Goal: Complete application form: Complete application form

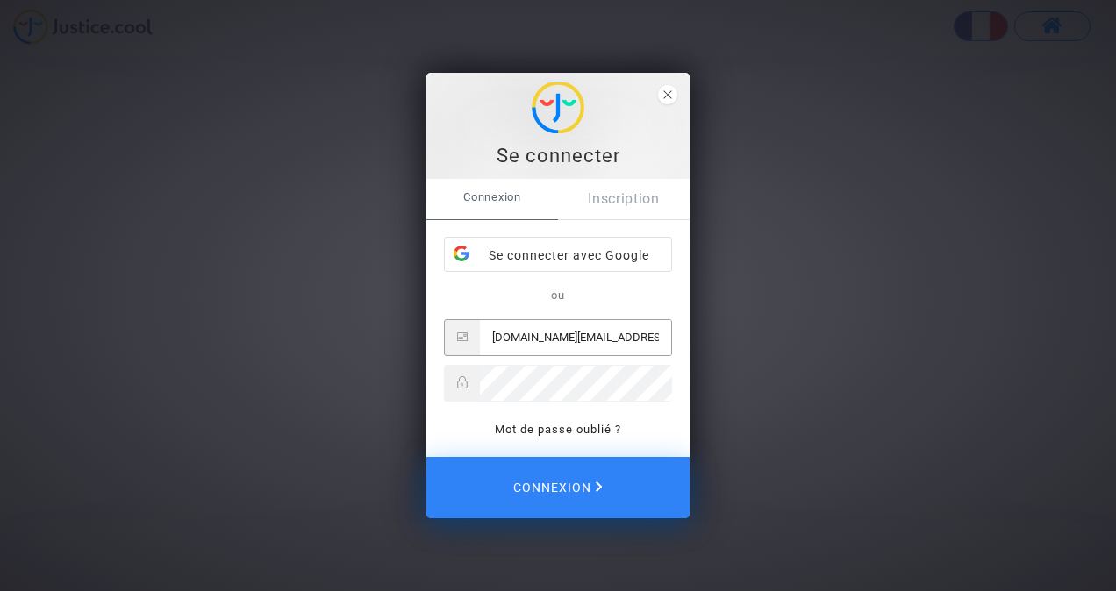
type input "larissa.ngo@gmail.com"
click at [426, 457] on button "Connexion" at bounding box center [557, 487] width 263 height 61
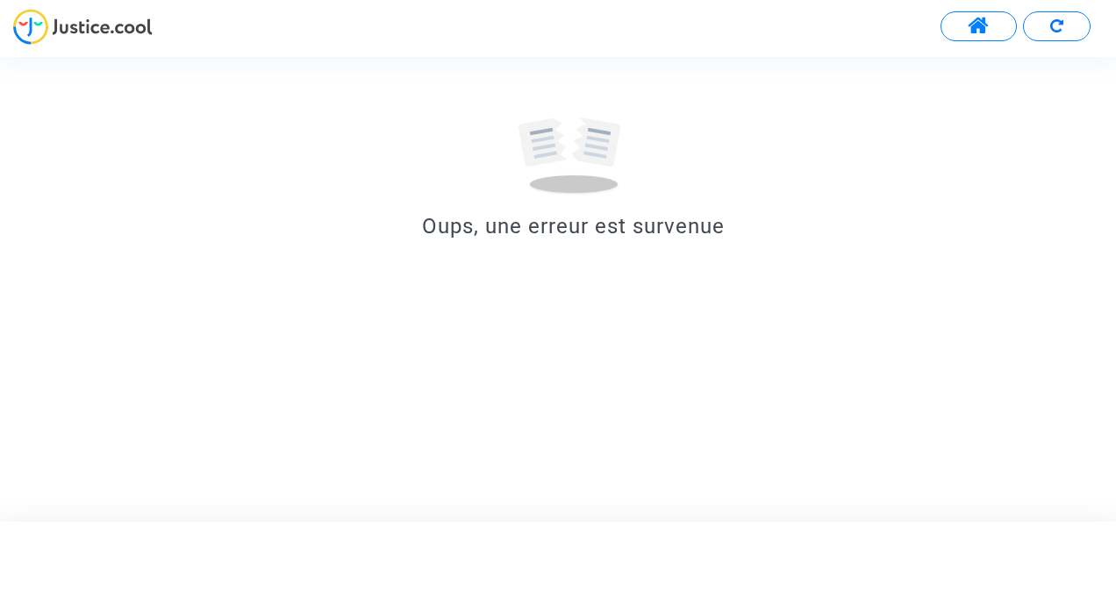
click at [985, 30] on span at bounding box center [978, 26] width 22 height 23
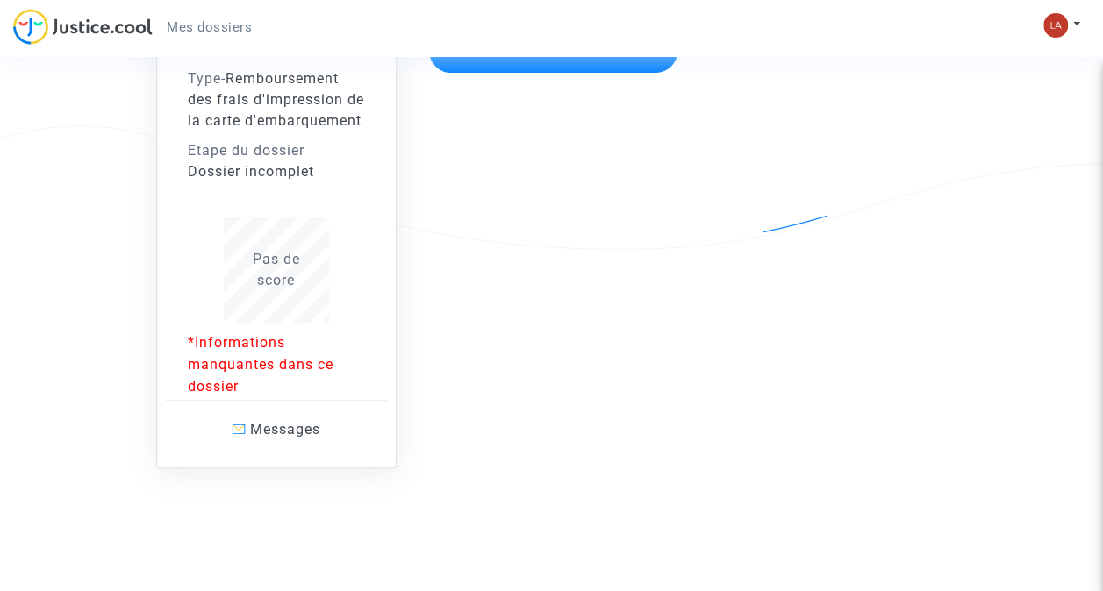
scroll to position [240, 0]
click at [276, 358] on p "*Informations manquantes dans ce dossier" at bounding box center [276, 365] width 177 height 66
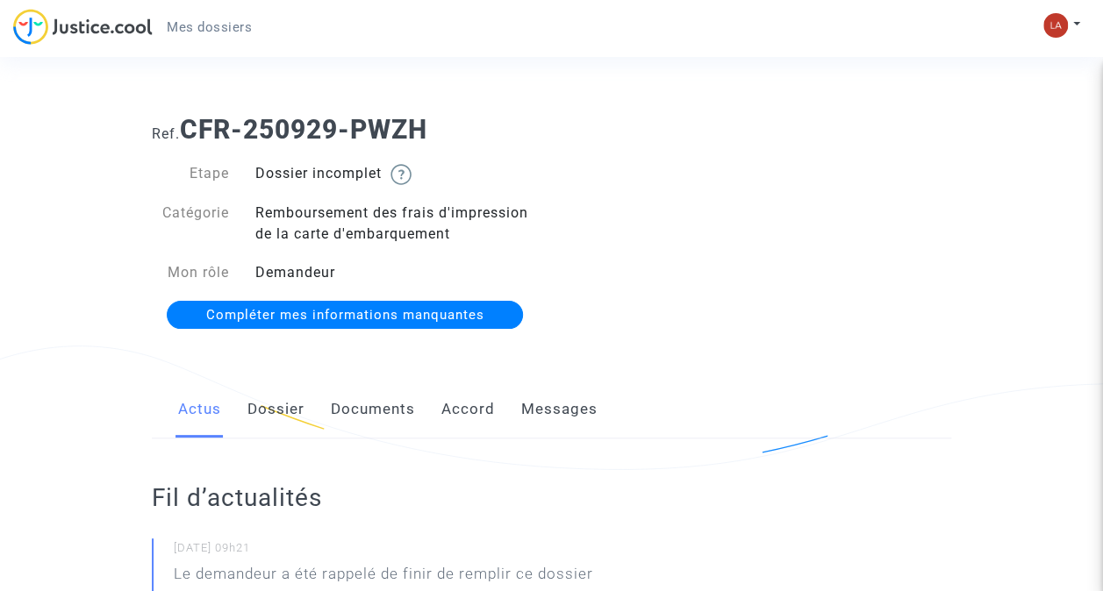
click at [361, 315] on span "Compléter mes informations manquantes" at bounding box center [345, 315] width 278 height 16
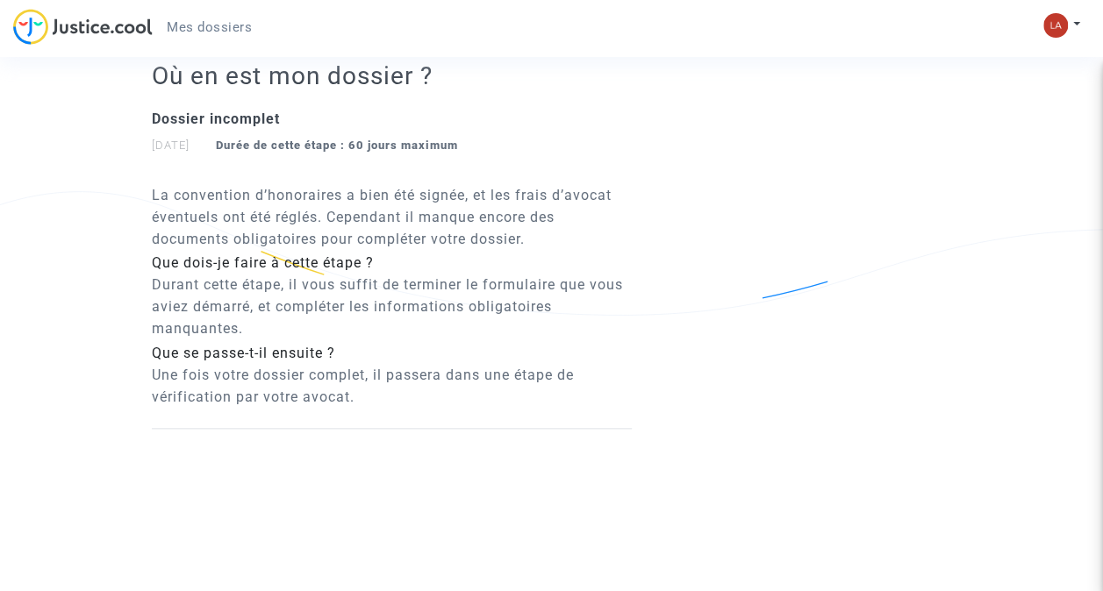
scroll to position [774, 0]
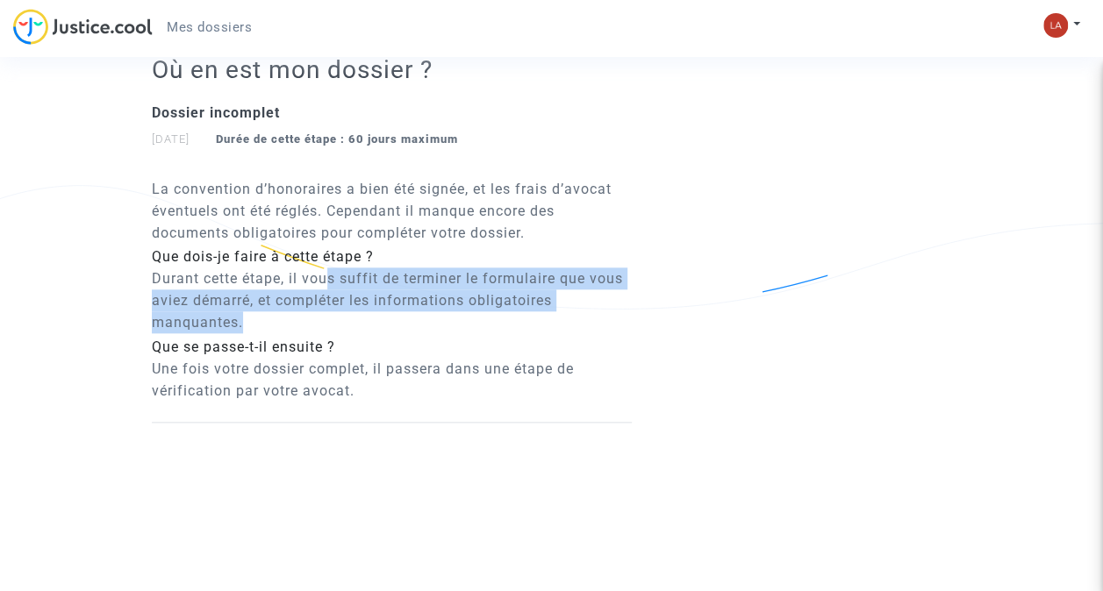
drag, startPoint x: 325, startPoint y: 281, endPoint x: 392, endPoint y: 310, distance: 73.0
click at [392, 310] on p "Durant cette étape, il vous suffit de terminer le formulaire que vous aviez dém…" at bounding box center [392, 301] width 480 height 66
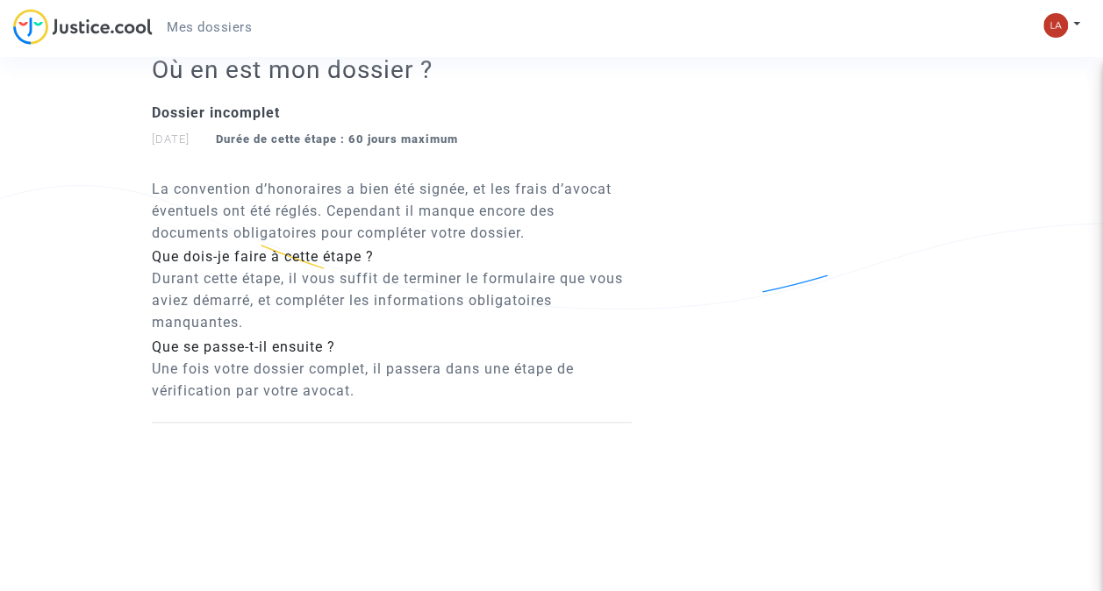
drag, startPoint x: 392, startPoint y: 310, endPoint x: 450, endPoint y: 353, distance: 71.6
click at [450, 353] on div "Que se passe-t-il ensuite ?" at bounding box center [392, 347] width 480 height 21
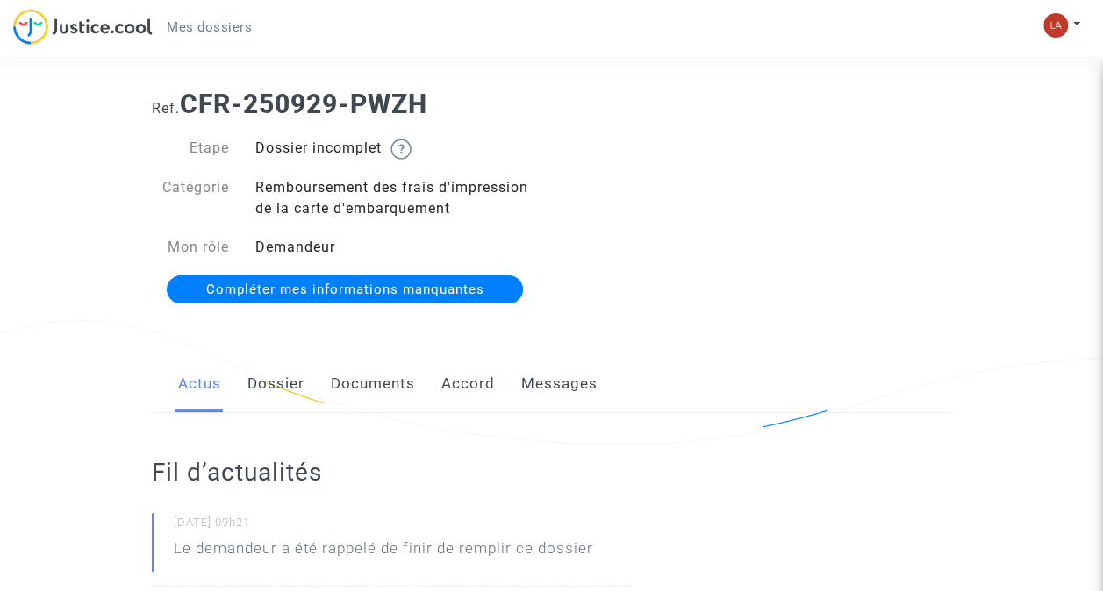
scroll to position [0, 0]
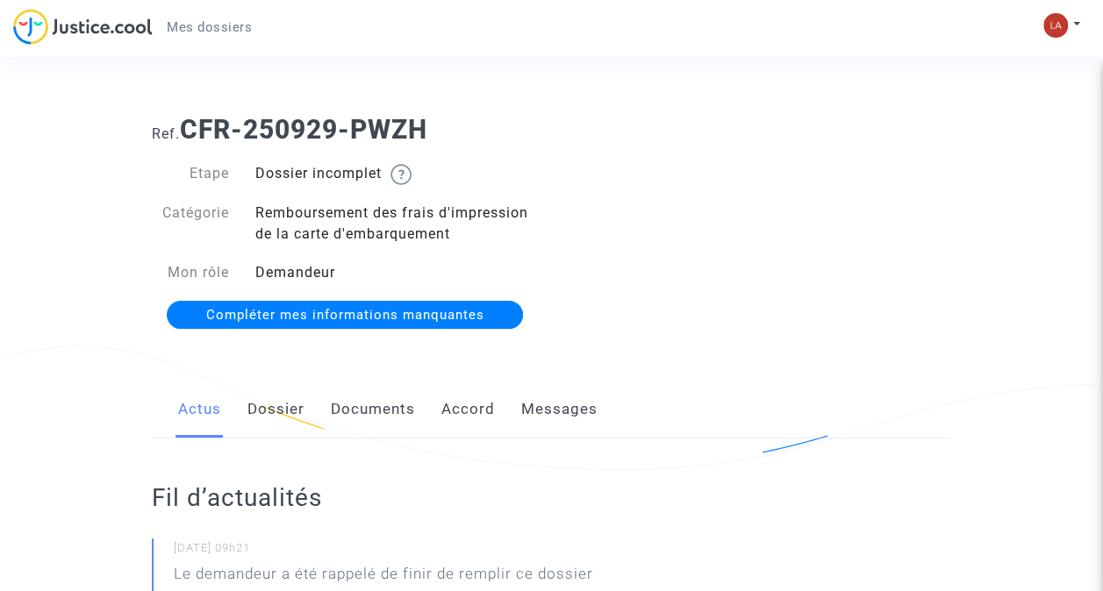
click at [195, 29] on span "Mes dossiers" at bounding box center [209, 27] width 85 height 16
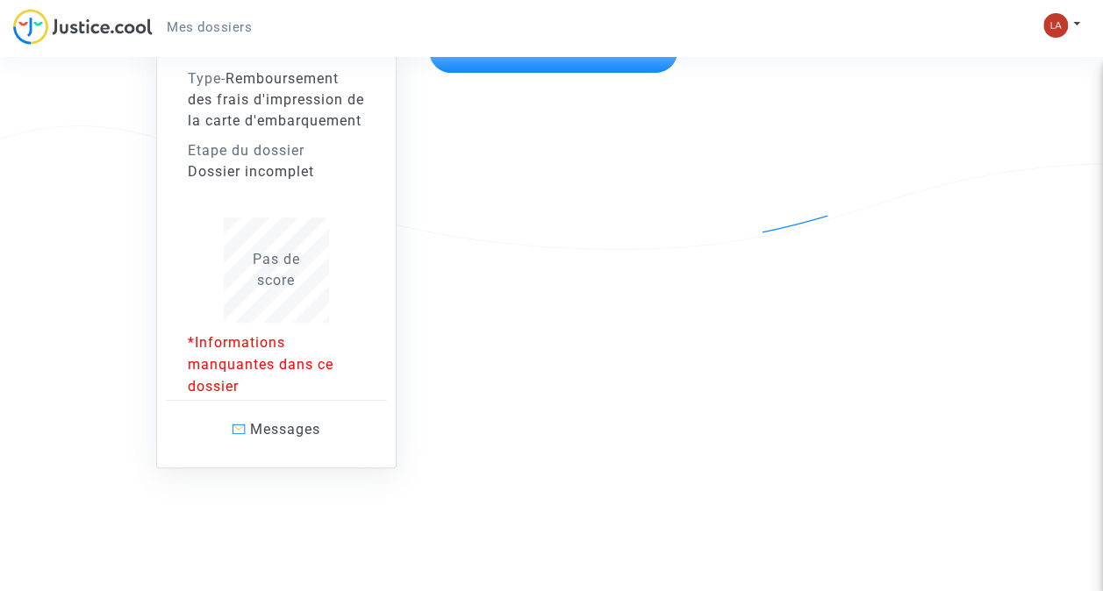
scroll to position [240, 0]
click at [268, 286] on span "Pas de score" at bounding box center [276, 270] width 47 height 38
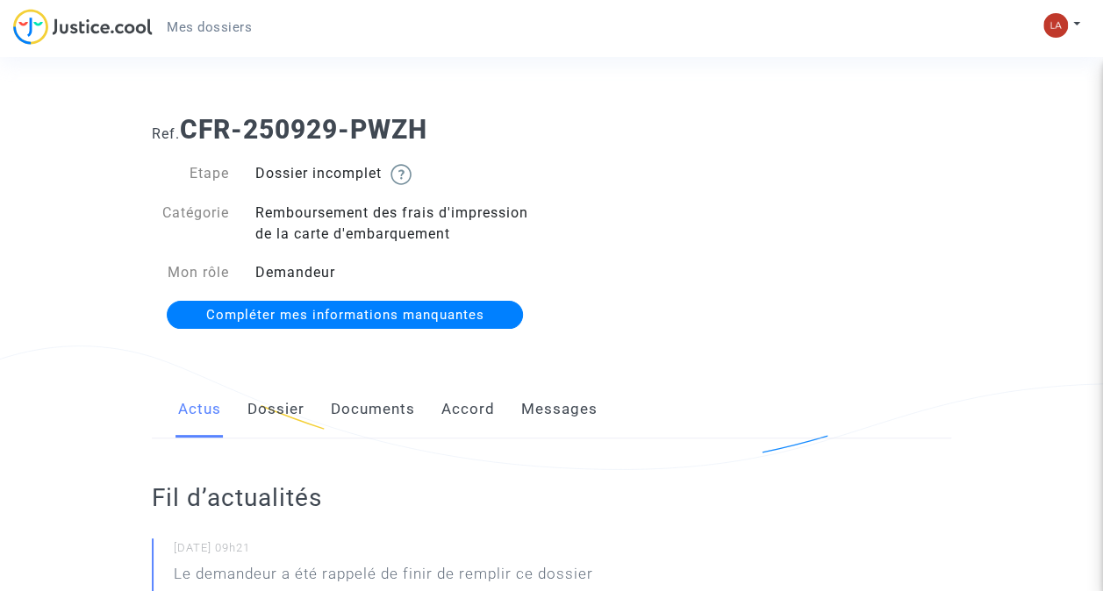
click at [266, 316] on span "Compléter mes informations manquantes" at bounding box center [345, 315] width 278 height 16
click at [1061, 26] on img at bounding box center [1055, 25] width 25 height 25
click at [32, 26] on img at bounding box center [82, 27] width 139 height 36
click at [430, 312] on span "Compléter mes informations manquantes" at bounding box center [345, 315] width 278 height 16
